Goal: Task Accomplishment & Management: Manage account settings

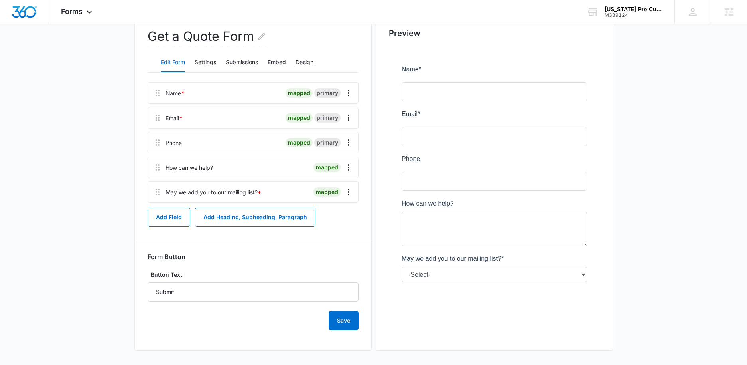
scroll to position [109, 0]
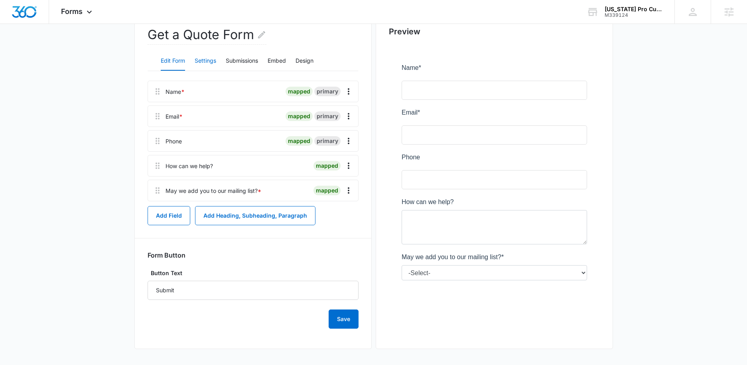
click at [202, 60] on button "Settings" at bounding box center [206, 60] width 22 height 19
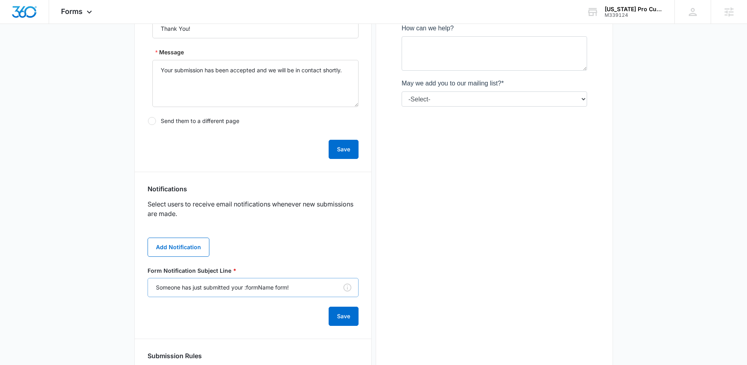
scroll to position [321, 0]
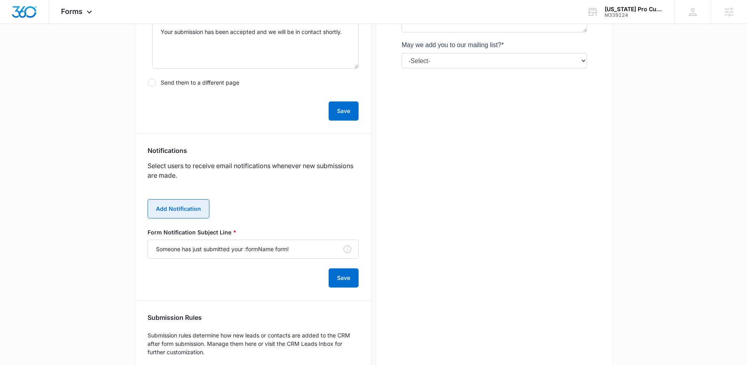
click at [192, 213] on button "Add Notification" at bounding box center [179, 208] width 62 height 19
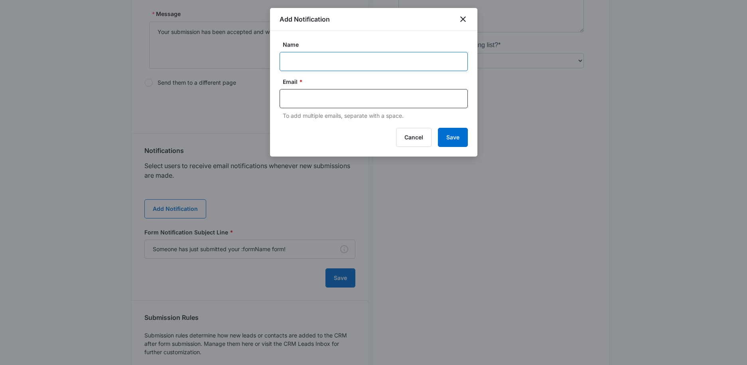
click at [342, 59] on input "Name" at bounding box center [374, 61] width 188 height 19
paste input "M339124"
paste input "[US_STATE] Pro Customs"
type input "M339124 [US_STATE] Pro Customs"
click at [398, 100] on input "text" at bounding box center [374, 99] width 173 height 12
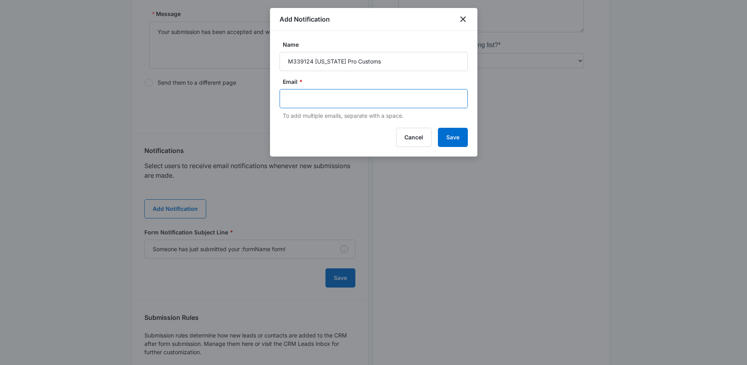
paste input "[PERSON_NAME][EMAIL_ADDRESS][PERSON_NAME][DOMAIN_NAME]"
type input "[PERSON_NAME][EMAIL_ADDRESS][PERSON_NAME][DOMAIN_NAME]"
click at [461, 144] on button "Save" at bounding box center [453, 137] width 30 height 19
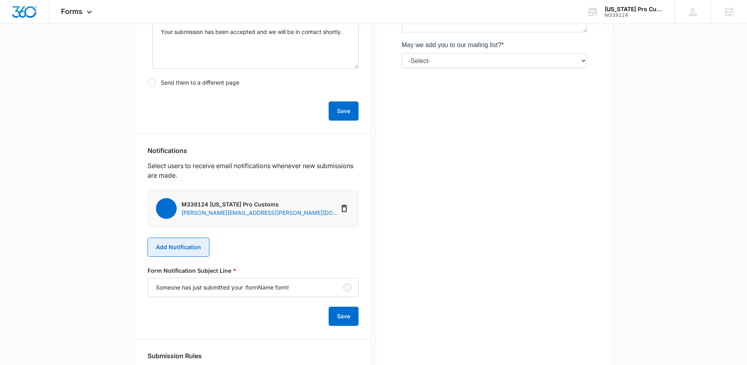
click at [190, 245] on button "Add Notification" at bounding box center [179, 246] width 62 height 19
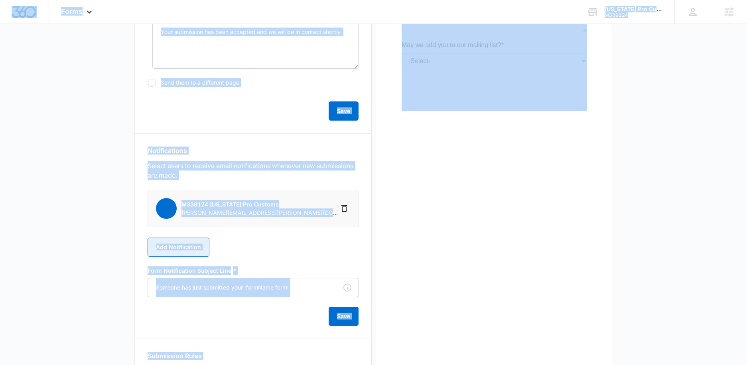
click at [188, 251] on button "Add Notification" at bounding box center [179, 246] width 62 height 19
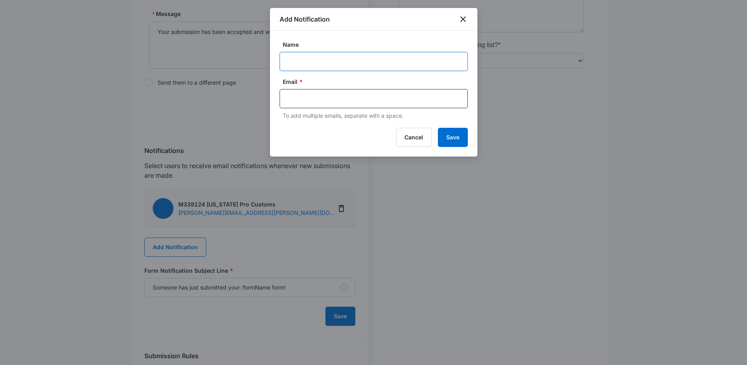
click at [308, 65] on input "Name" at bounding box center [374, 61] width 188 height 19
paste input "[PERSON_NAME]"
type input "[PERSON_NAME]"
click at [318, 99] on input "text" at bounding box center [374, 99] width 173 height 12
paste input "[EMAIL_ADDRESS][DOMAIN_NAME]"
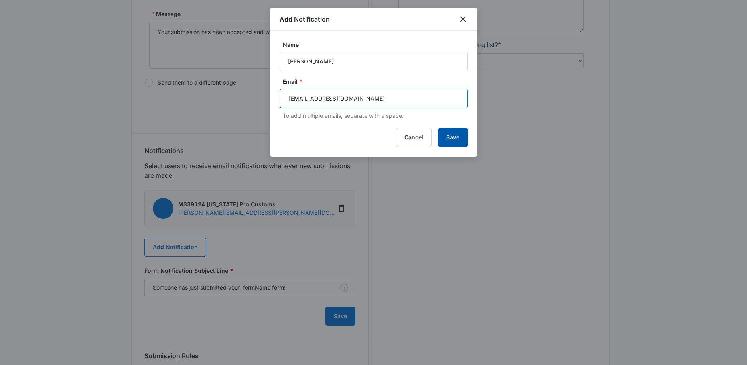
type input "[EMAIL_ADDRESS][DOMAIN_NAME]"
click at [458, 135] on button "Save" at bounding box center [453, 137] width 30 height 19
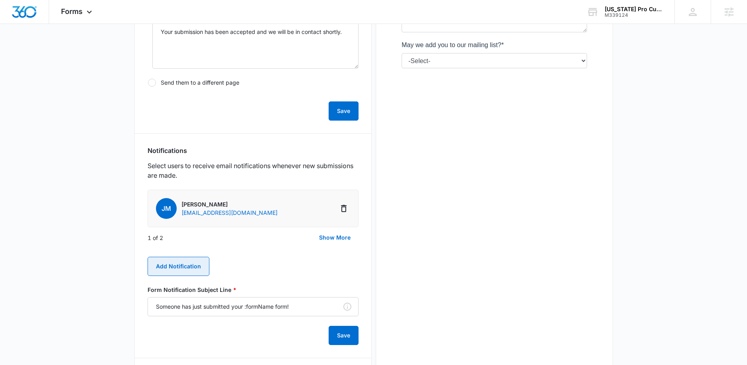
click at [161, 261] on button "Add Notification" at bounding box center [179, 266] width 62 height 19
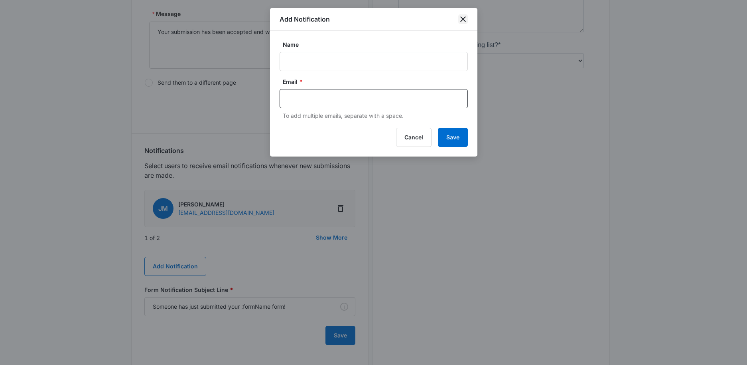
click at [464, 19] on icon "close" at bounding box center [464, 19] width 6 height 6
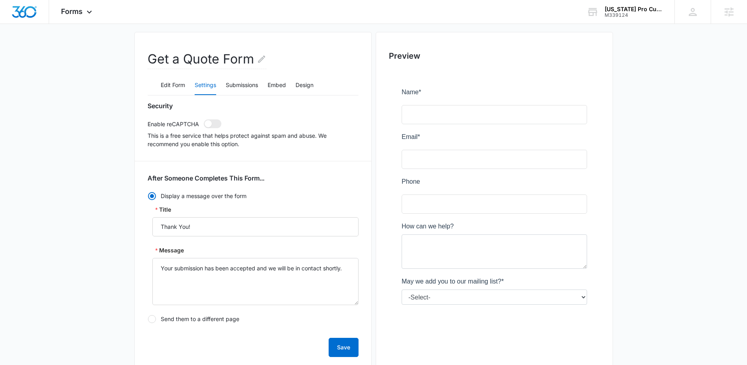
scroll to position [0, 0]
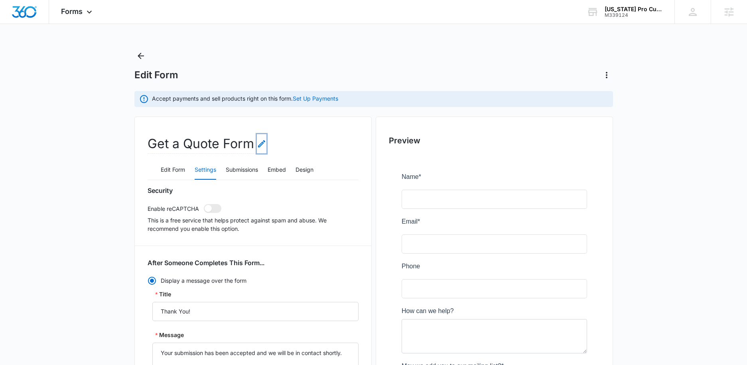
click at [263, 141] on icon "Edit Form Name" at bounding box center [261, 143] width 7 height 7
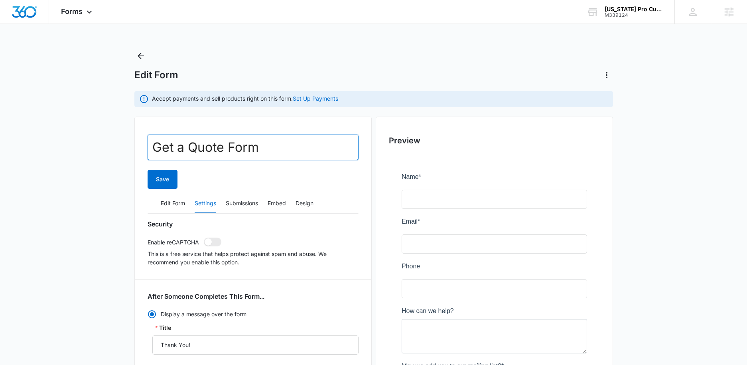
click at [206, 150] on input "Get a Quote Form" at bounding box center [253, 147] width 211 height 26
type input "Contact"
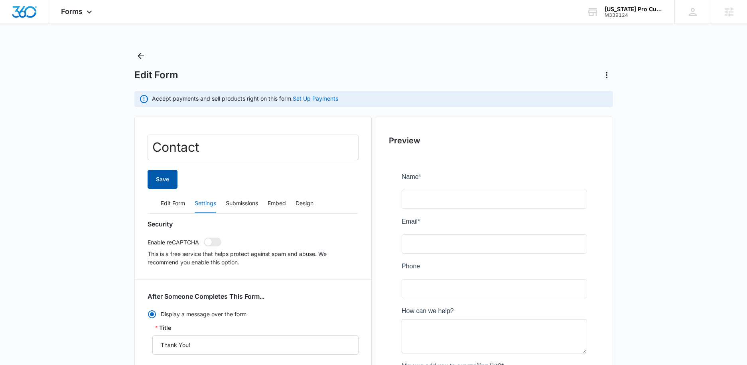
click at [163, 186] on button "Save" at bounding box center [163, 179] width 30 height 19
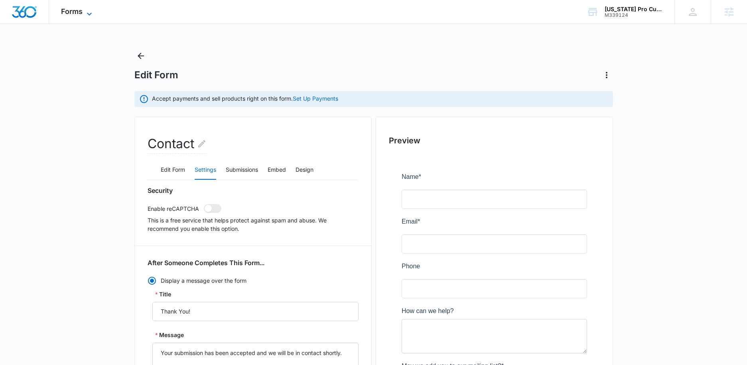
click at [75, 10] on span "Forms" at bounding box center [72, 11] width 22 height 8
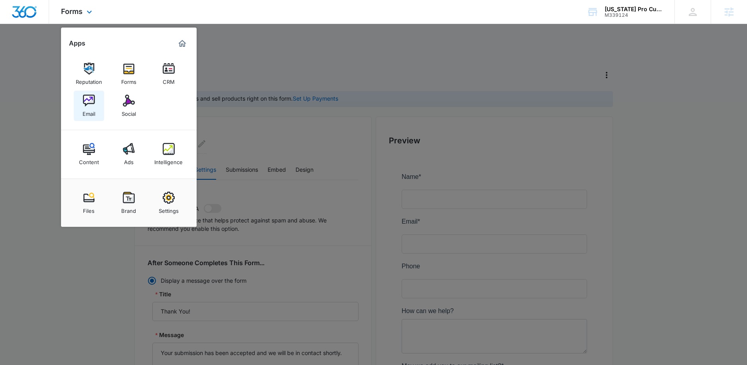
click at [85, 110] on div "Email" at bounding box center [89, 112] width 13 height 10
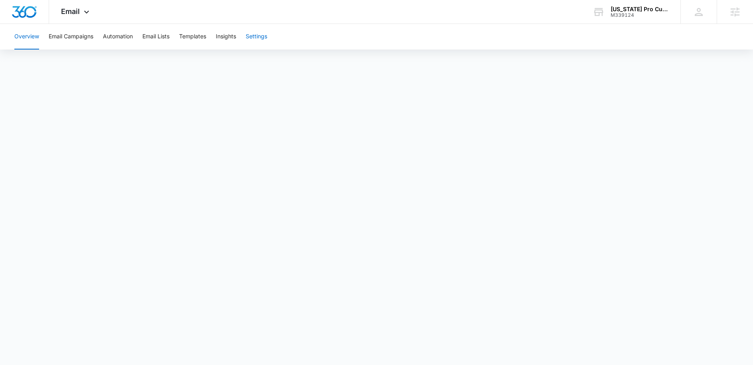
click at [262, 41] on button "Settings" at bounding box center [257, 37] width 22 height 26
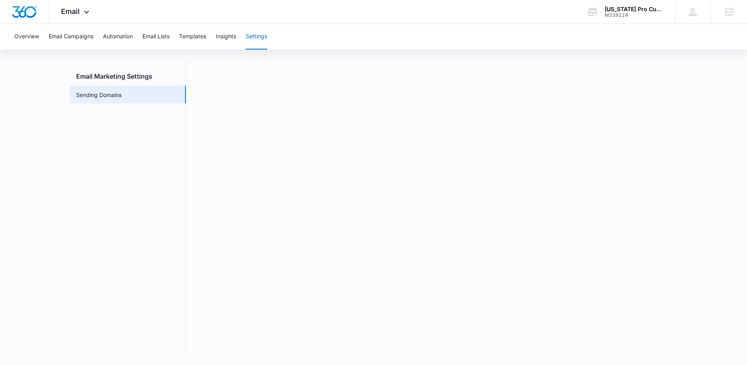
scroll to position [18, 0]
click at [172, 156] on nav "Email Marketing Settings Sending Domains" at bounding box center [128, 206] width 116 height 298
